Goal: Use online tool/utility: Utilize a website feature to perform a specific function

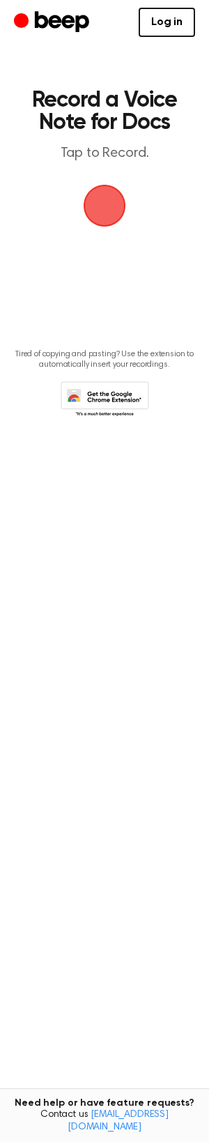
click at [99, 197] on span "button" at bounding box center [104, 205] width 39 height 39
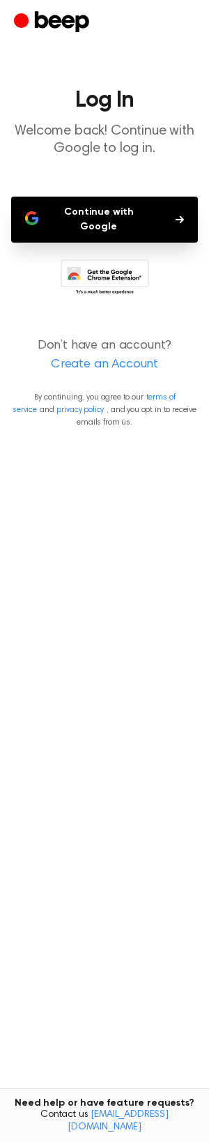
click at [134, 194] on main "Log In Welcome back! Continue with Google to log in. Continue with Google Don’t…" at bounding box center [104, 571] width 209 height 1142
click at [134, 198] on button "Continue with Google" at bounding box center [104, 220] width 187 height 46
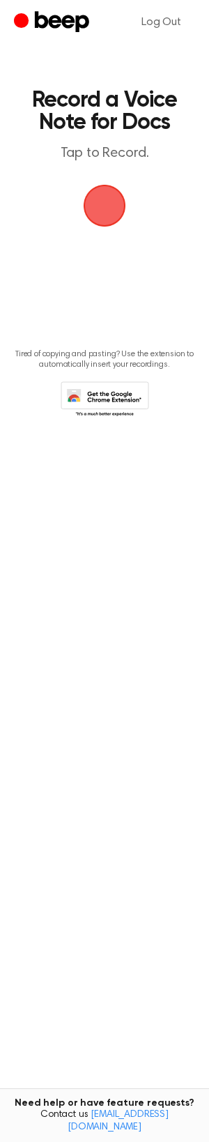
click at [114, 206] on span "button" at bounding box center [104, 205] width 39 height 39
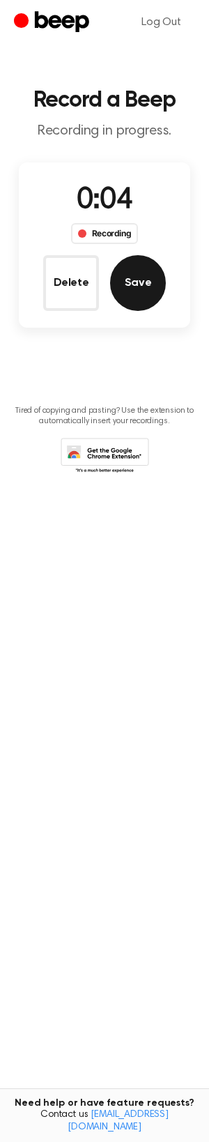
click at [133, 287] on button "Save" at bounding box center [138, 283] width 56 height 56
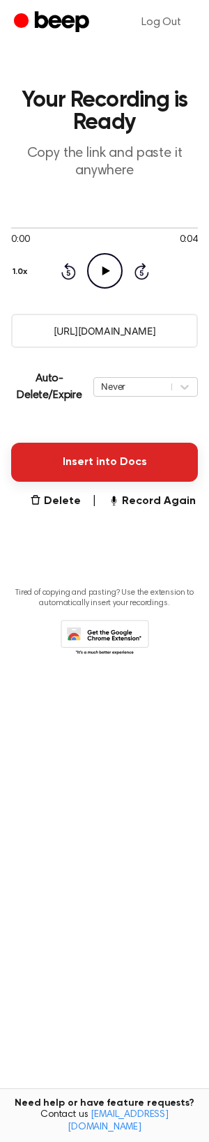
click at [134, 455] on button "Insert into Docs" at bounding box center [104, 462] width 187 height 39
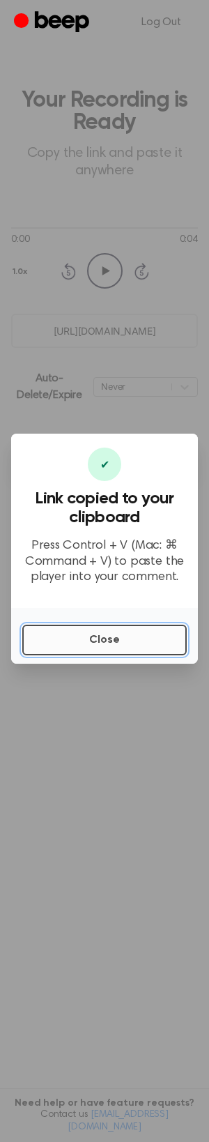
click at [116, 633] on button "Close" at bounding box center [104, 640] width 165 height 31
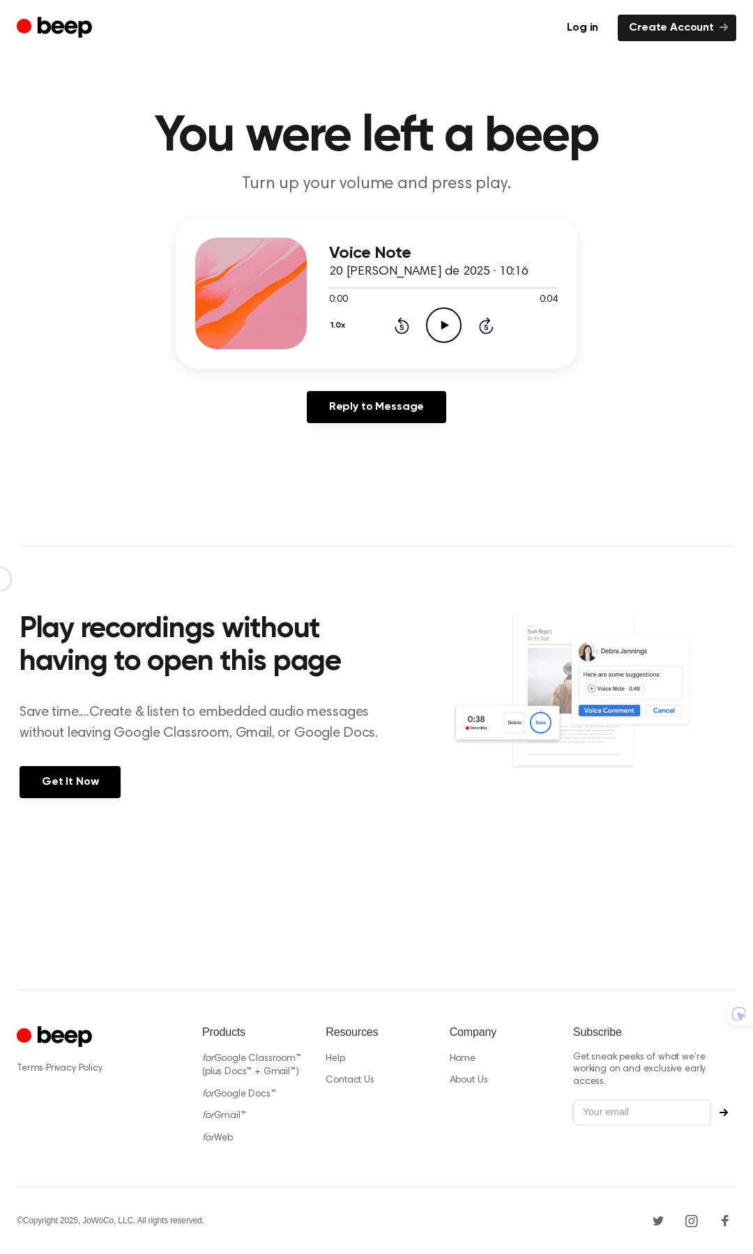
click at [438, 318] on icon "Play Audio" at bounding box center [444, 325] width 36 height 36
